Goal: Find specific page/section: Find specific page/section

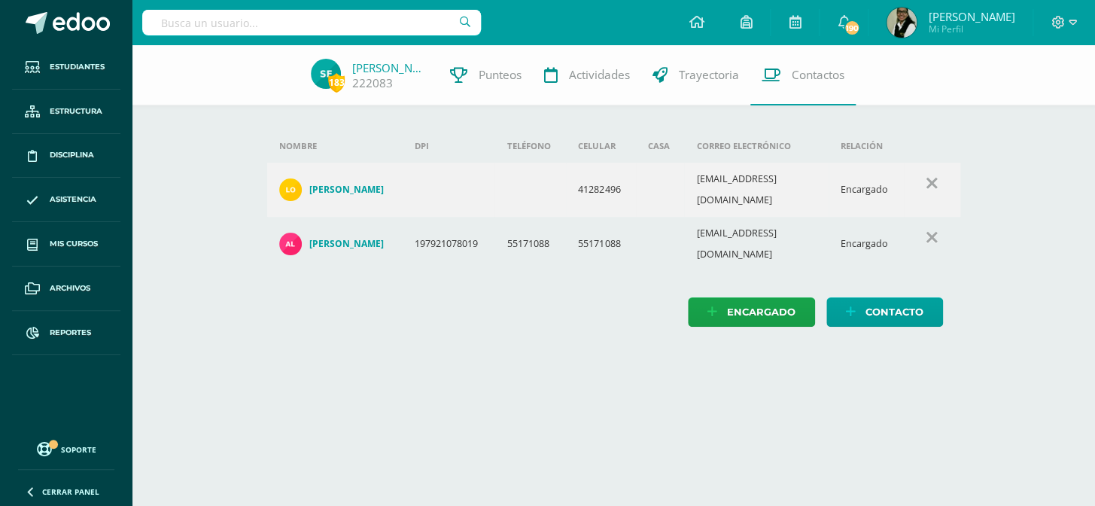
click at [328, 22] on input "text" at bounding box center [311, 23] width 339 height 26
type input "emily santos"
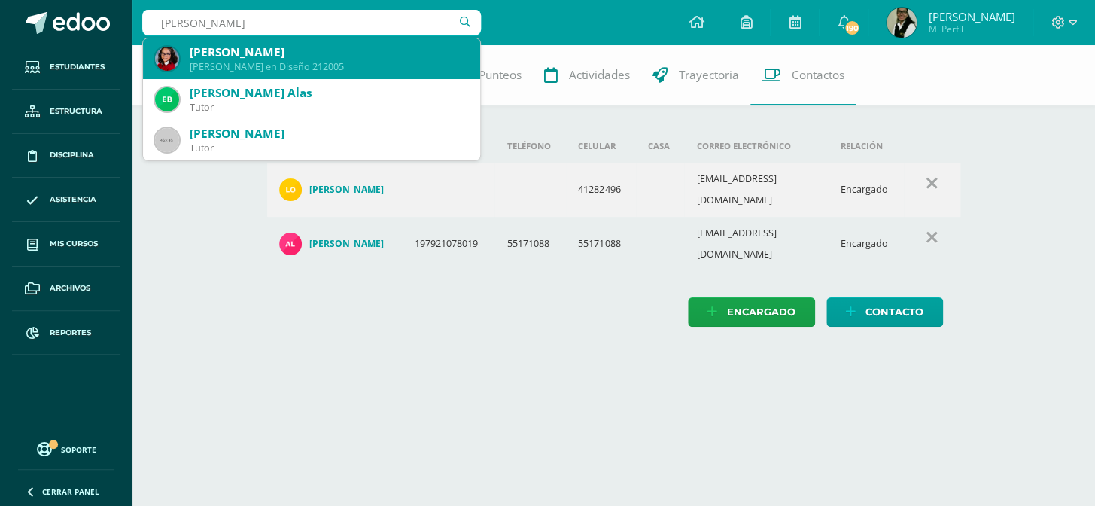
click at [318, 52] on div "Emily Leticia Santos Santiago" at bounding box center [329, 52] width 279 height 16
